Goal: Transaction & Acquisition: Purchase product/service

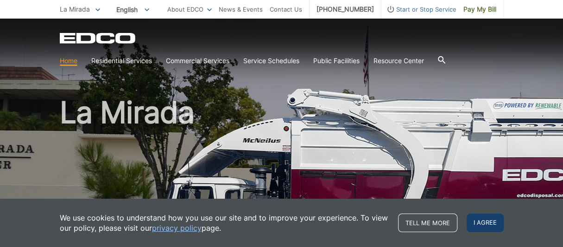
click at [485, 220] on span "I agree" at bounding box center [485, 222] width 37 height 19
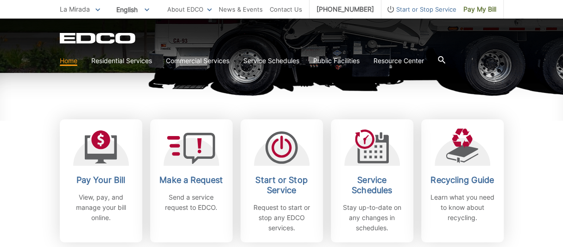
scroll to position [231, 0]
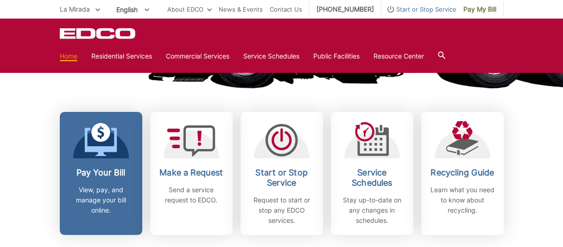
click at [98, 146] on icon at bounding box center [100, 139] width 32 height 33
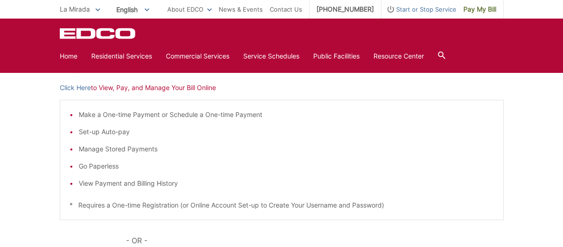
scroll to position [139, 0]
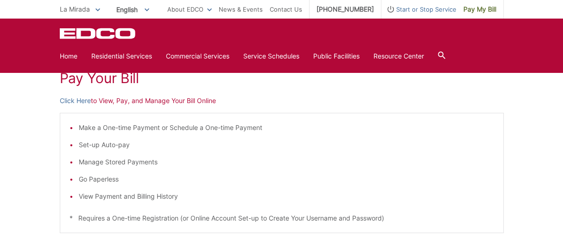
click at [199, 103] on p "Click Here to View, Pay, and Manage Your Bill Online" at bounding box center [282, 101] width 444 height 10
click at [77, 101] on link "Click Here" at bounding box center [75, 101] width 31 height 10
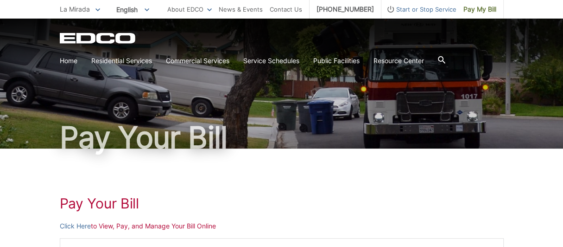
scroll to position [0, 0]
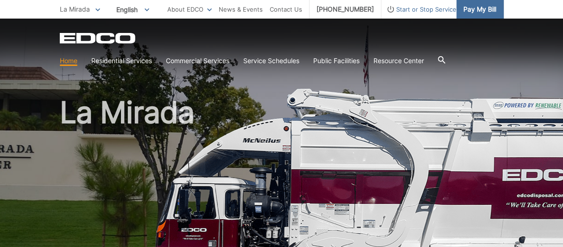
click at [474, 12] on span "Pay My Bill" at bounding box center [480, 9] width 33 height 10
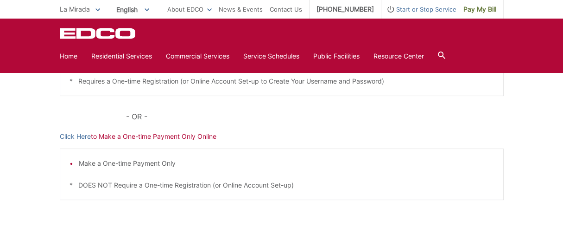
scroll to position [278, 0]
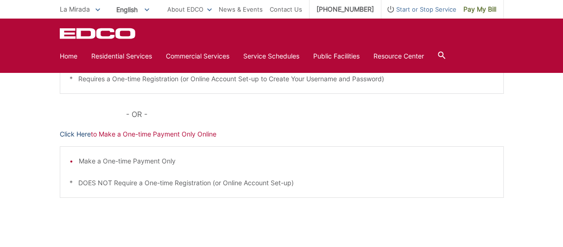
click at [72, 130] on link "Click Here" at bounding box center [75, 134] width 31 height 10
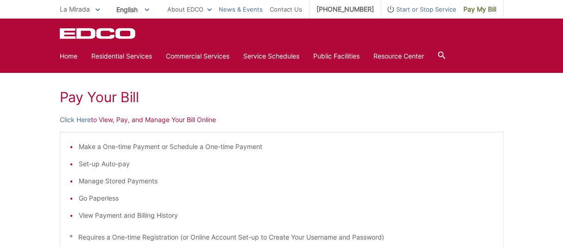
scroll to position [93, 0]
